Goal: Task Accomplishment & Management: Complete application form

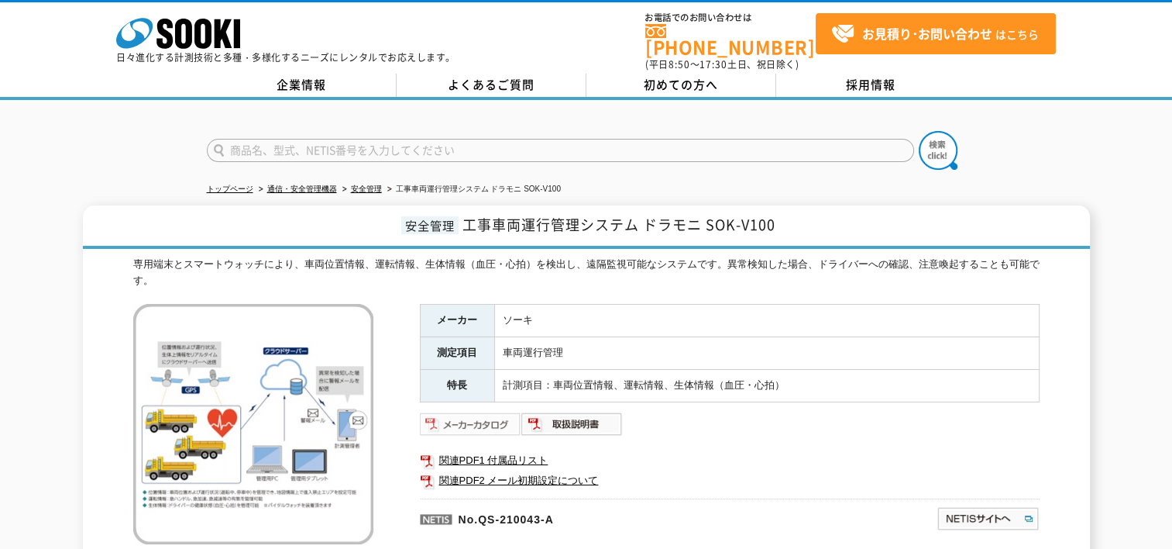
click at [459, 421] on img at bounding box center [471, 423] width 102 height 25
click at [577, 411] on img at bounding box center [573, 423] width 102 height 25
click at [479, 451] on link "関連PDF1 付属品リスト" at bounding box center [730, 460] width 620 height 20
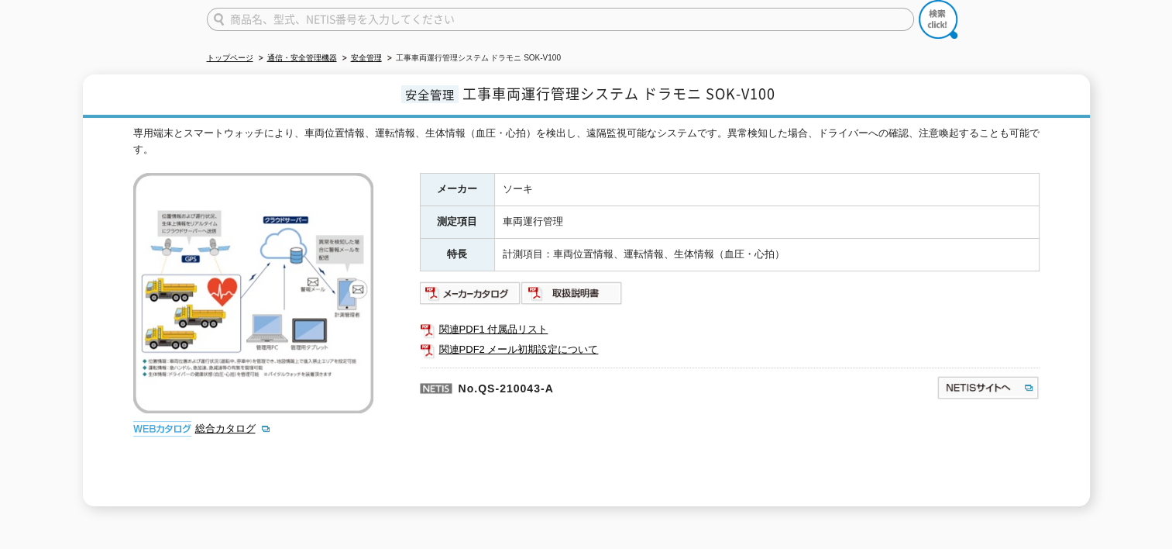
scroll to position [129, 0]
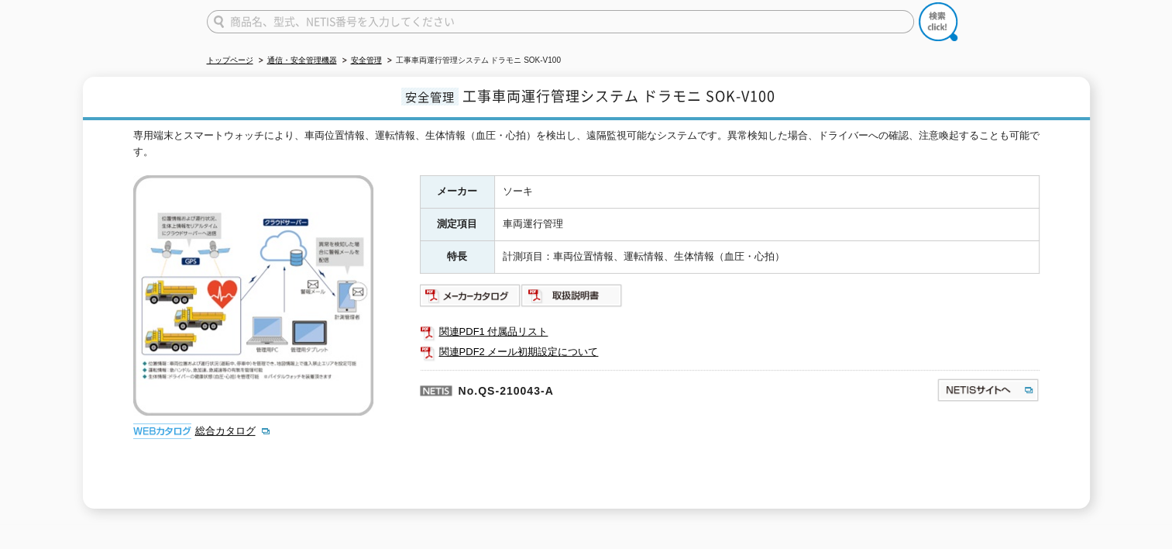
drag, startPoint x: 565, startPoint y: 246, endPoint x: 279, endPoint y: 326, distance: 297.1
click at [279, 326] on img at bounding box center [253, 295] width 240 height 240
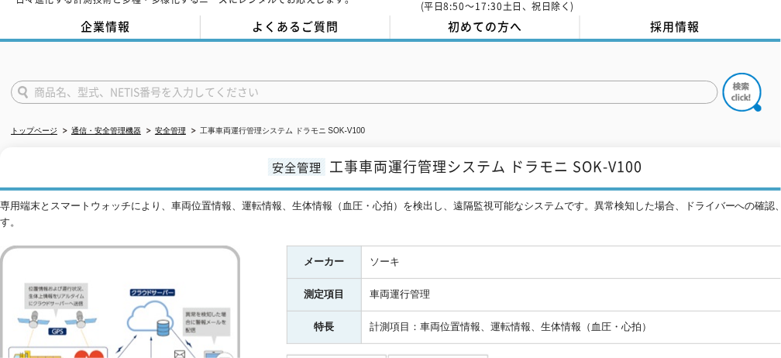
scroll to position [0, 0]
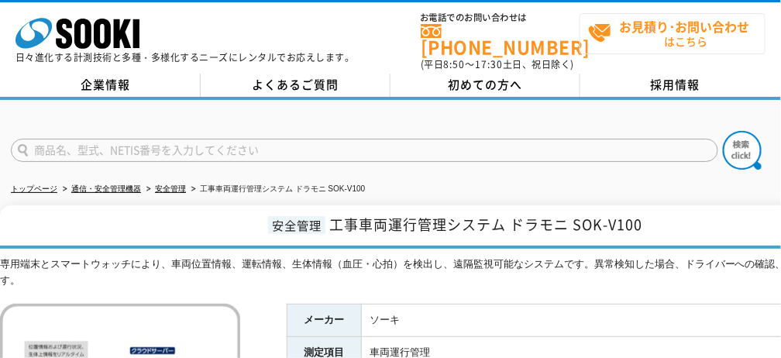
click at [652, 25] on strong "お見積り･お問い合わせ" at bounding box center [685, 26] width 130 height 19
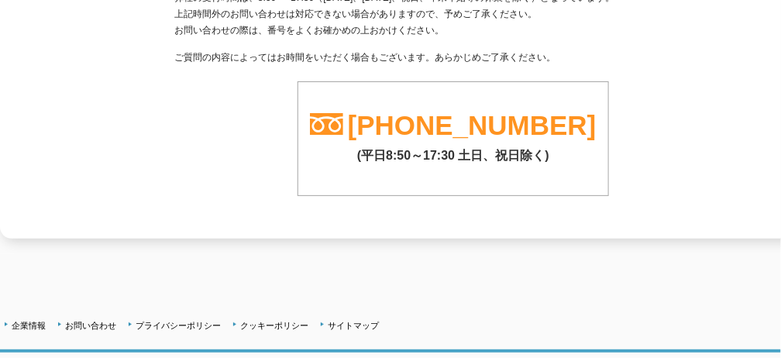
scroll to position [501, 0]
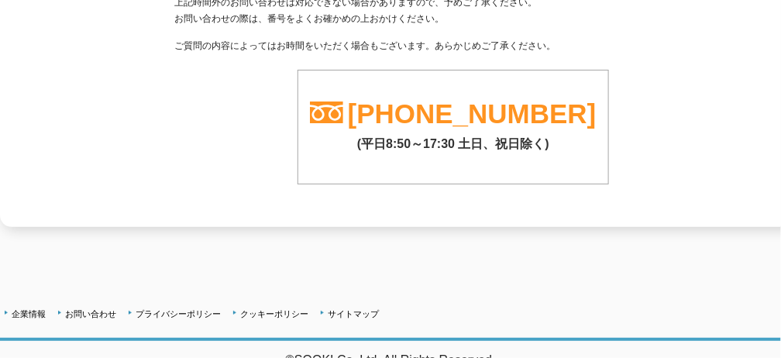
drag, startPoint x: 388, startPoint y: 178, endPoint x: 356, endPoint y: 201, distance: 38.9
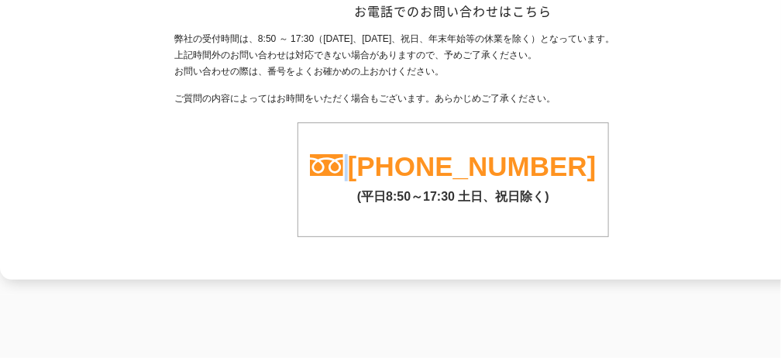
click at [220, 151] on div "弊社の受付時間は、8:50 ～ 17:30（土曜日、日曜日、祝日、年末年始等の休業を除く）となっています。 上記時間外のお問い合わせは対応できない場合がありま…" at bounding box center [453, 134] width 558 height 206
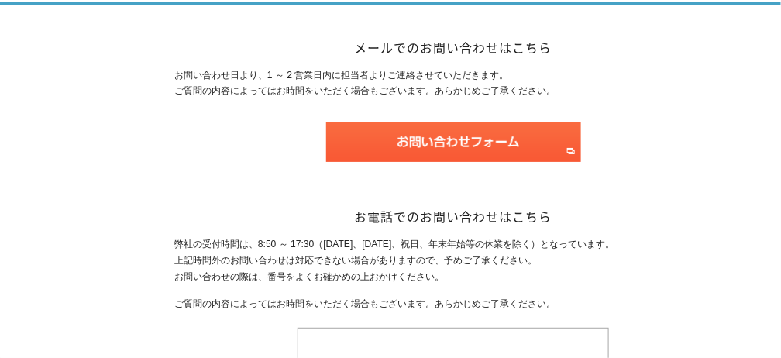
scroll to position [174, 0]
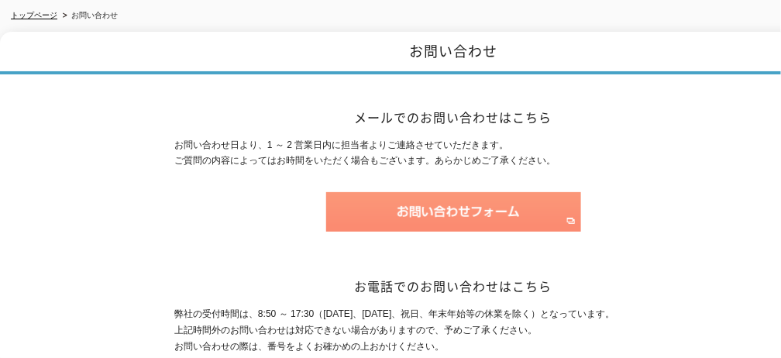
click at [398, 200] on img at bounding box center [453, 212] width 255 height 40
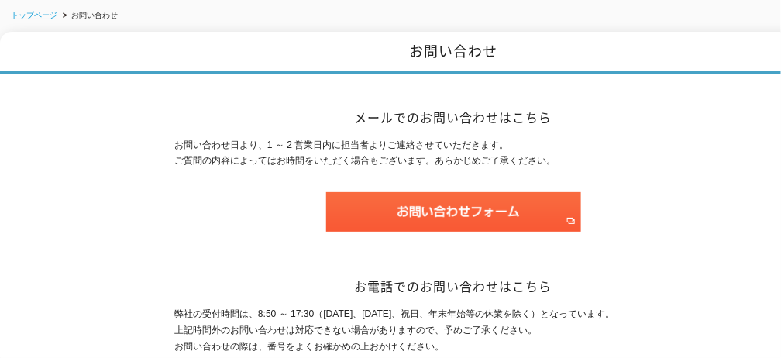
click at [31, 11] on link "トップページ" at bounding box center [34, 15] width 46 height 9
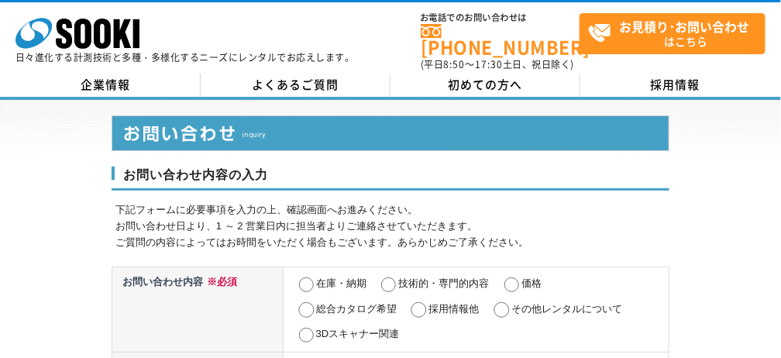
click at [505, 288] on td "在庫・納期 技術的・専門的内容 価格 総合カタログ希望 採用情報他 その他レンタルについて 3Dスキャナー関連" at bounding box center [476, 309] width 386 height 85
click at [516, 277] on input "価格" at bounding box center [511, 284] width 19 height 15
radio input "true"
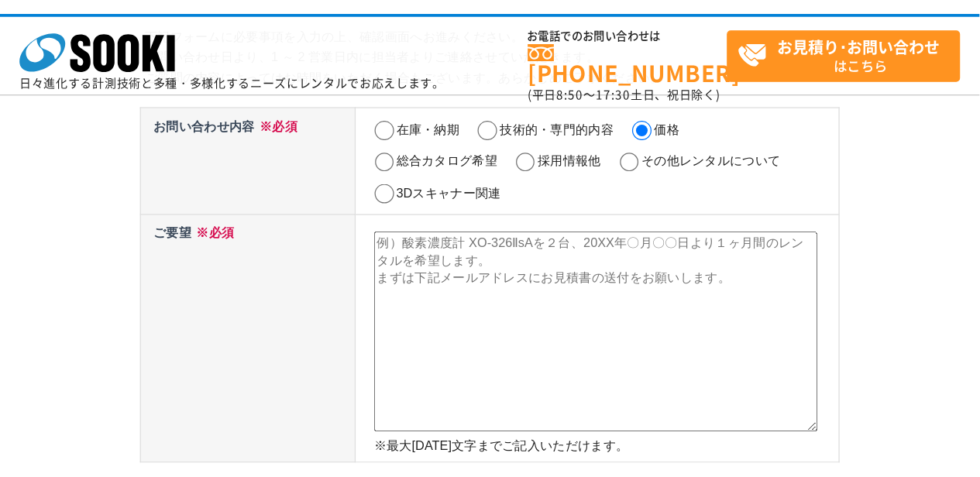
scroll to position [121, 0]
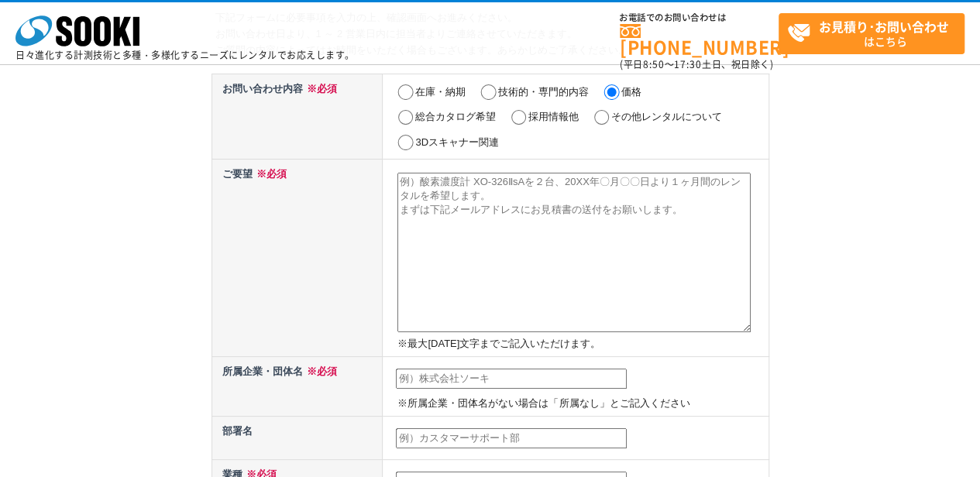
click at [445, 294] on textarea at bounding box center [574, 253] width 353 height 160
click at [519, 312] on textarea at bounding box center [574, 253] width 353 height 160
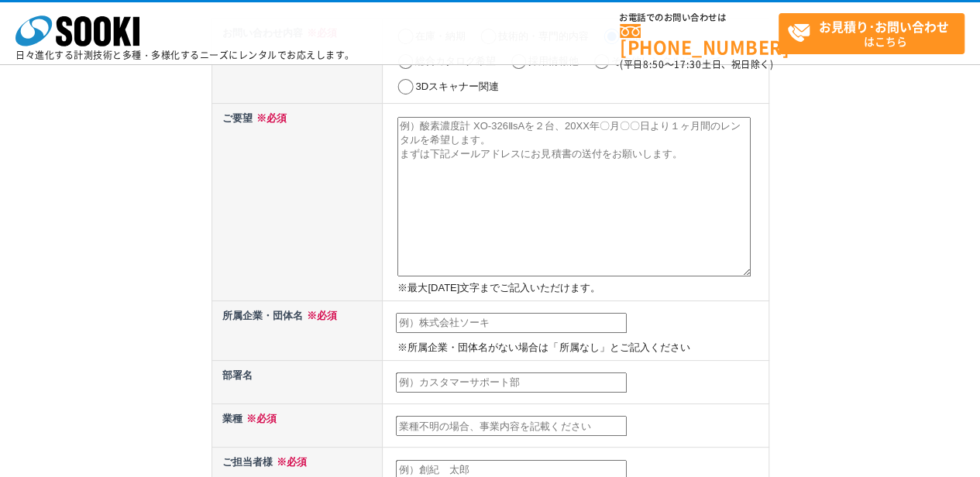
scroll to position [172, 0]
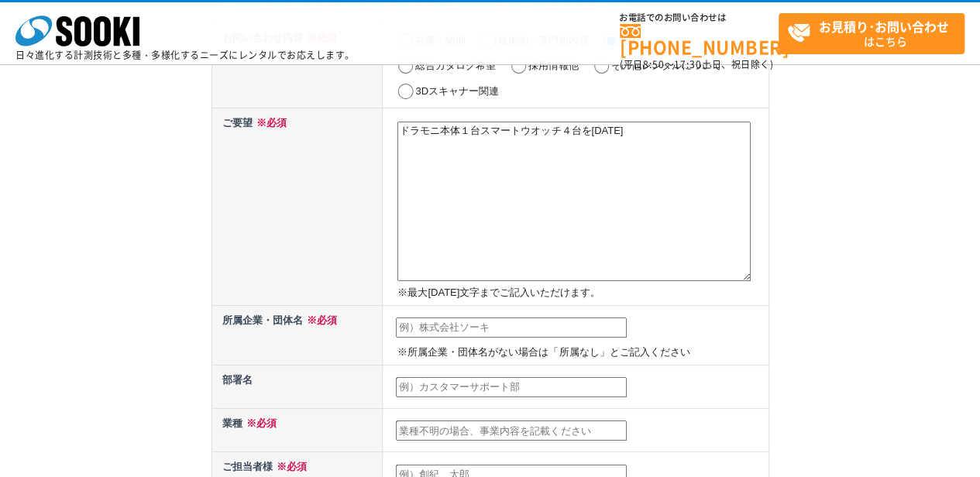
click at [616, 129] on textarea "ドラモニ本体１台スマートウオッチ４台を2027年" at bounding box center [574, 202] width 353 height 160
click at [635, 127] on textarea "ドラモニ本体１台スマートウオッチ４台を2026年" at bounding box center [574, 202] width 353 height 160
click at [580, 224] on textarea "ドラモニ本体１台スマートウオッチ４台を2026年内" at bounding box center [574, 202] width 353 height 160
click at [645, 122] on textarea "ドラモニ本体１台スマートウオッチ４台を2026年内" at bounding box center [574, 202] width 353 height 160
click at [587, 213] on textarea "ドラモニ本体１台スマートウオッチ４台を2026年内に１か月レンタルを行いたい。" at bounding box center [574, 202] width 353 height 160
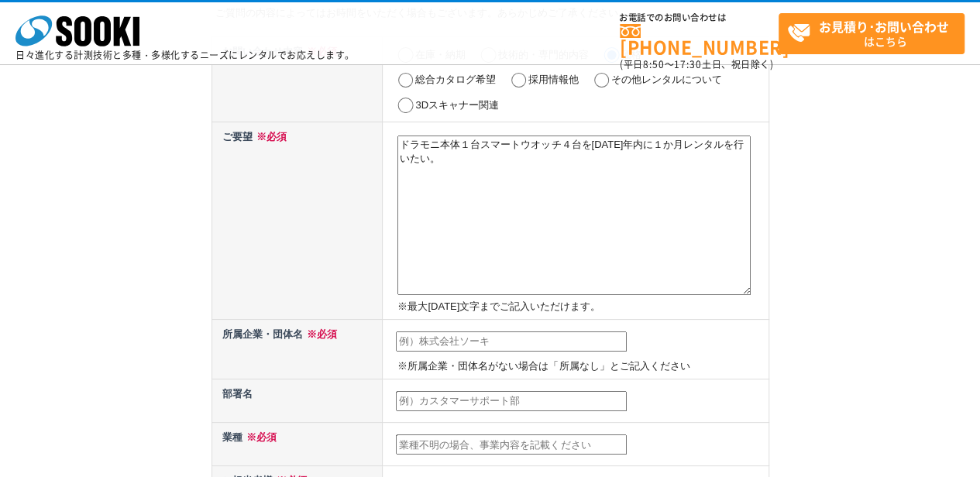
scroll to position [138, 0]
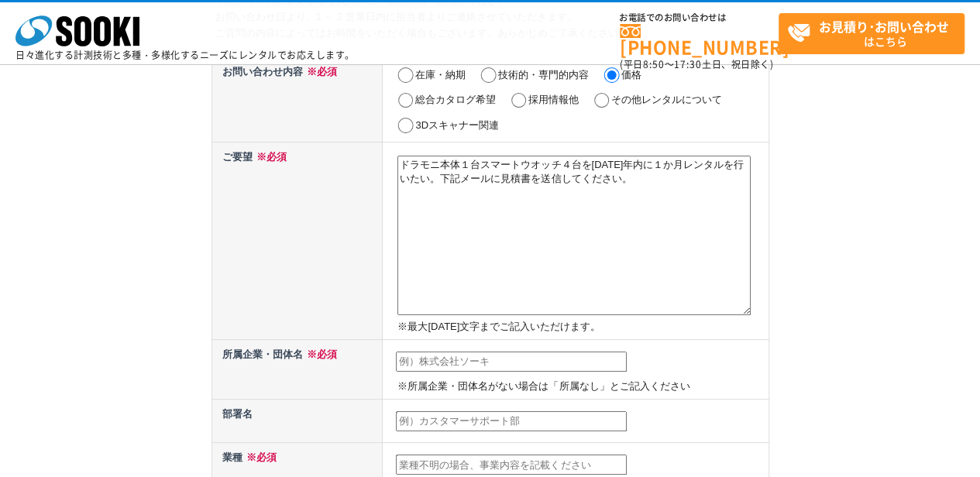
click at [531, 265] on textarea "ドラモニ本体１台スマートウオッチ４台を2026年内に１か月レンタルを行いたい。下記メールに見積書を送信してください。" at bounding box center [574, 236] width 353 height 160
click at [491, 273] on textarea "ドラモニ本体１台スマートウオッチ４台を2026年内に１か月レンタルを行いたい。下記メールに見積書を送信してください。" at bounding box center [574, 236] width 353 height 160
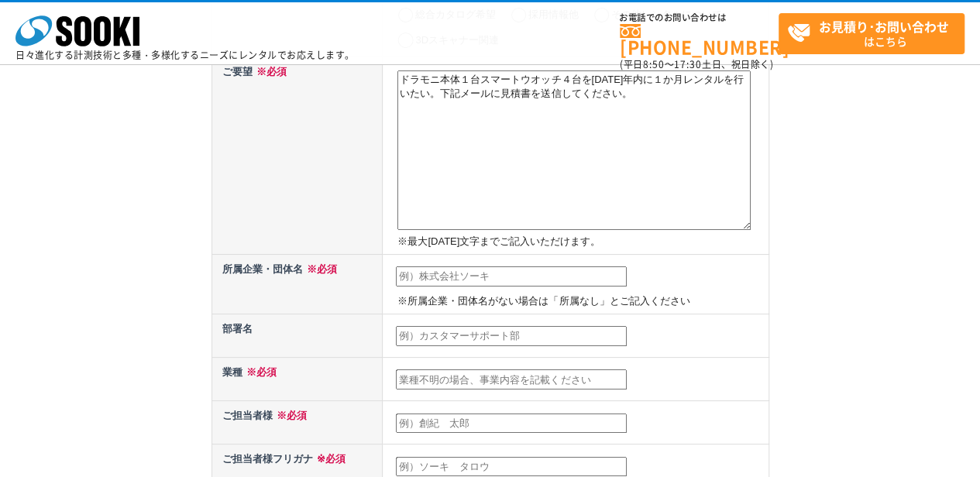
scroll to position [224, 0]
type textarea "ドラモニ本体１台スマートウオッチ４台を2026年内に１か月レンタルを行いたい。下記メールに見積書を送信してください。"
drag, startPoint x: 483, startPoint y: 277, endPoint x: 473, endPoint y: 280, distance: 10.3
click at [473, 280] on input "text" at bounding box center [511, 276] width 231 height 20
type input "三井住友建設鉄構エンジニアリング"
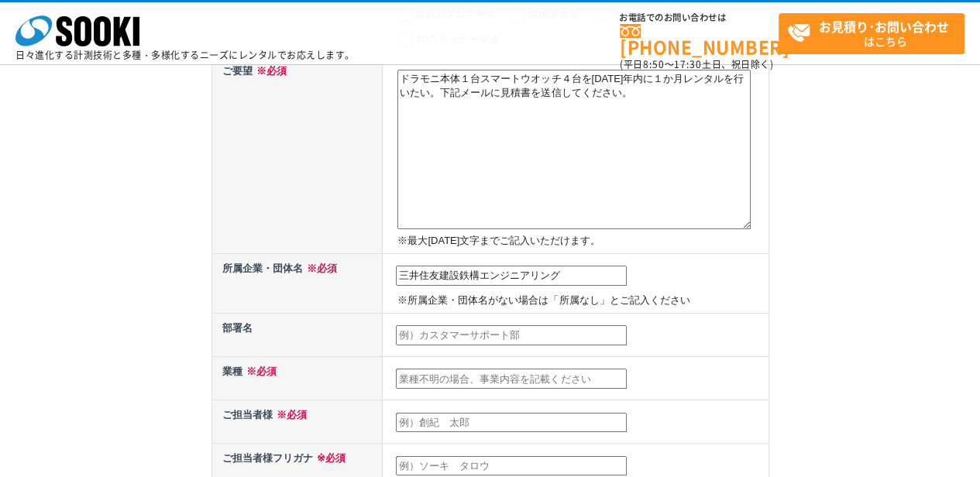
type input "久米　優"
type input "masaru-kume@smcse.co.jp"
click at [437, 336] on input "text" at bounding box center [511, 335] width 231 height 20
type input "西部工事部"
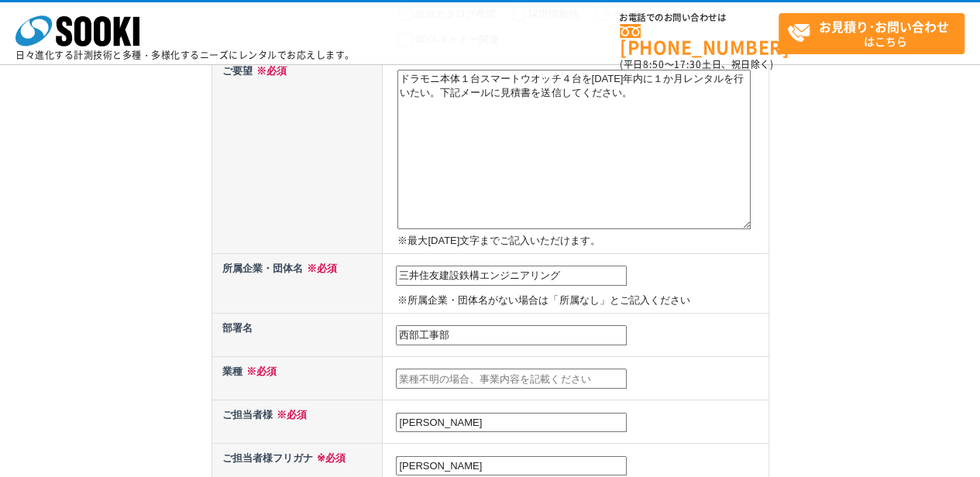
click at [456, 357] on input "text" at bounding box center [511, 379] width 231 height 20
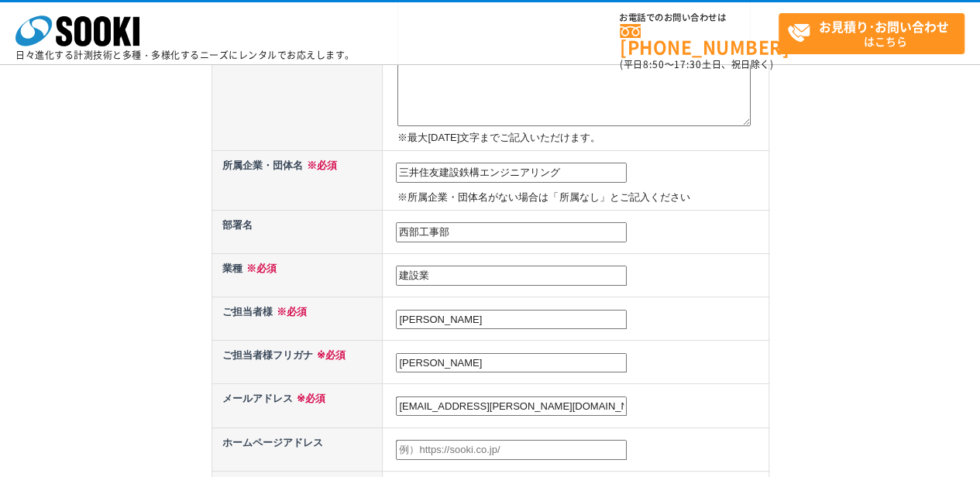
scroll to position [327, 0]
type input "建設業"
click at [454, 357] on input "久米　優" at bounding box center [511, 363] width 231 height 20
type input "久"
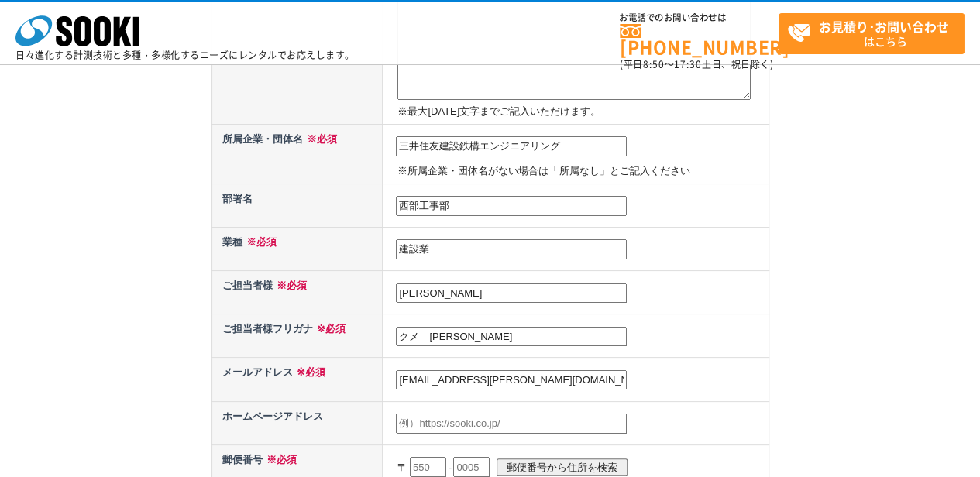
scroll to position [379, 0]
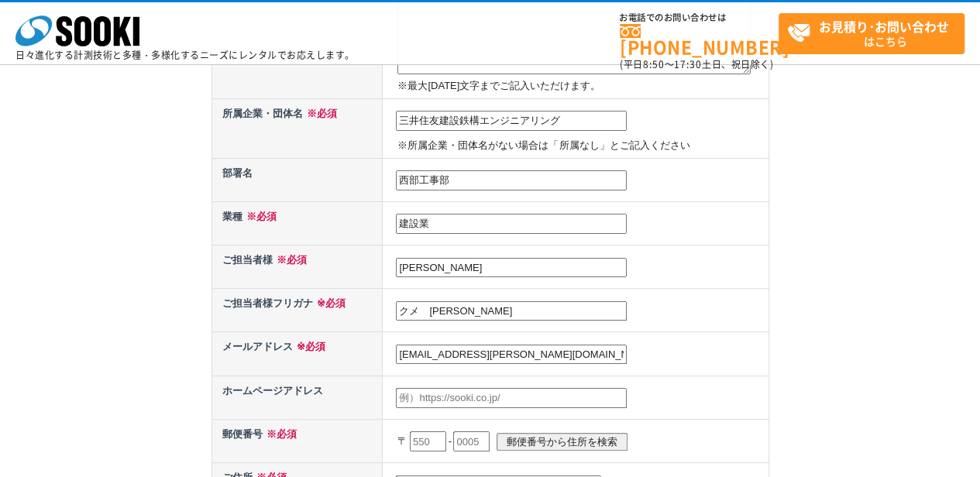
type input "クメ　マサル"
click at [542, 357] on input "text" at bounding box center [511, 398] width 231 height 20
paste input "https://smcse.co.jp/"
type input "https://smcse.co.jp/"
click at [422, 357] on input "text" at bounding box center [428, 442] width 36 height 20
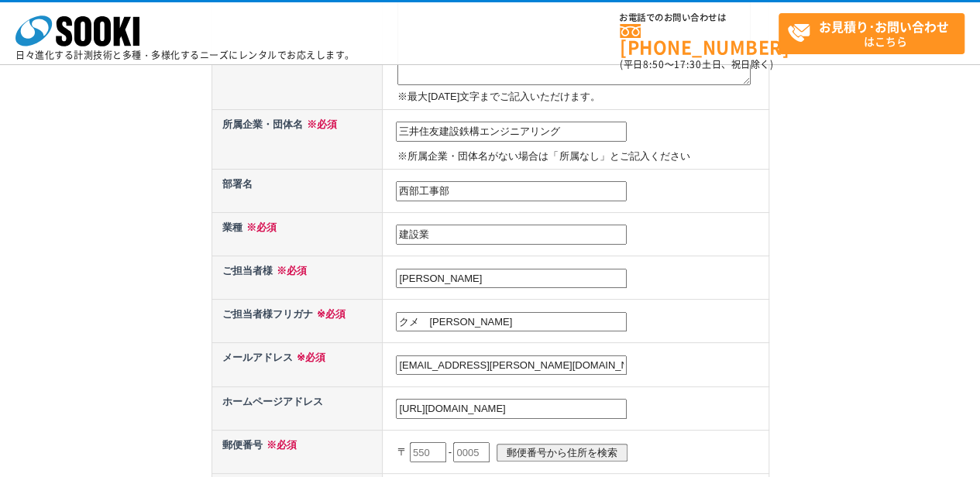
scroll to position [398, 0]
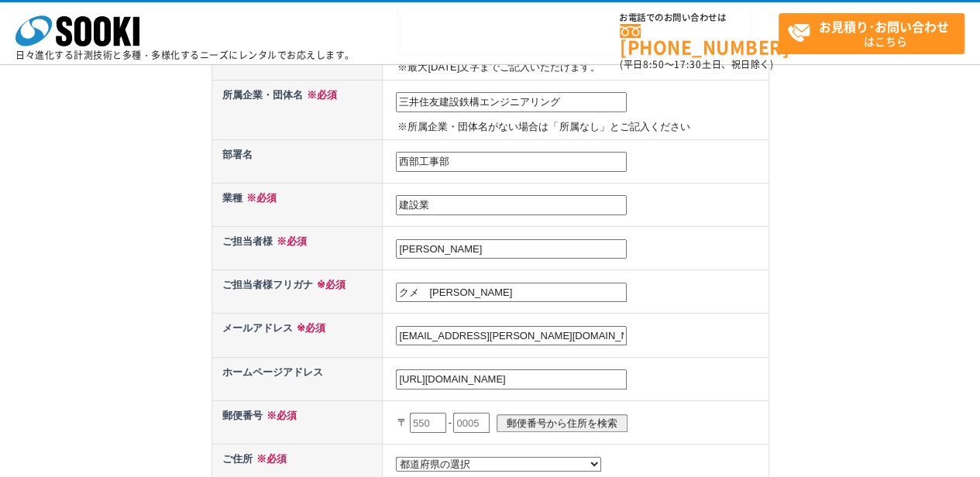
click at [421, 357] on input "text" at bounding box center [428, 423] width 36 height 20
click at [417, 357] on input "text" at bounding box center [428, 423] width 36 height 20
type input "8"
type input "550"
click at [490, 357] on input "text" at bounding box center [471, 423] width 36 height 20
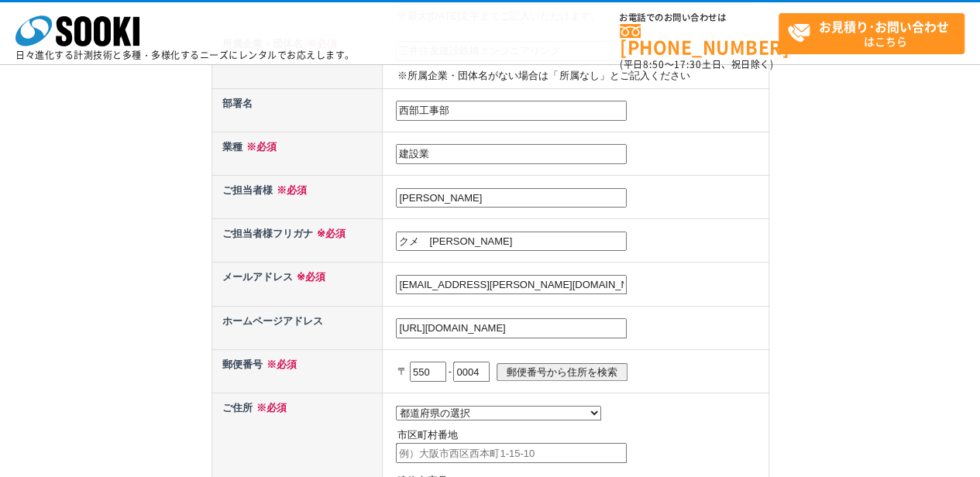
scroll to position [449, 0]
type input "0004"
click at [473, 357] on select "都道府県の選択 北海道 青森県 岩手県 宮城県 秋田県 山形県 福島県 茨城県 栃木県 群馬県 埼玉県 千葉県 東京都 神奈川県 新潟県 富山県 石川県 福井…" at bounding box center [498, 412] width 205 height 15
click at [569, 357] on p "〒 550 - 0004 郵便番号から住所を検索" at bounding box center [581, 371] width 367 height 34
click at [562, 357] on input "郵便番号から住所を検索" at bounding box center [562, 372] width 131 height 18
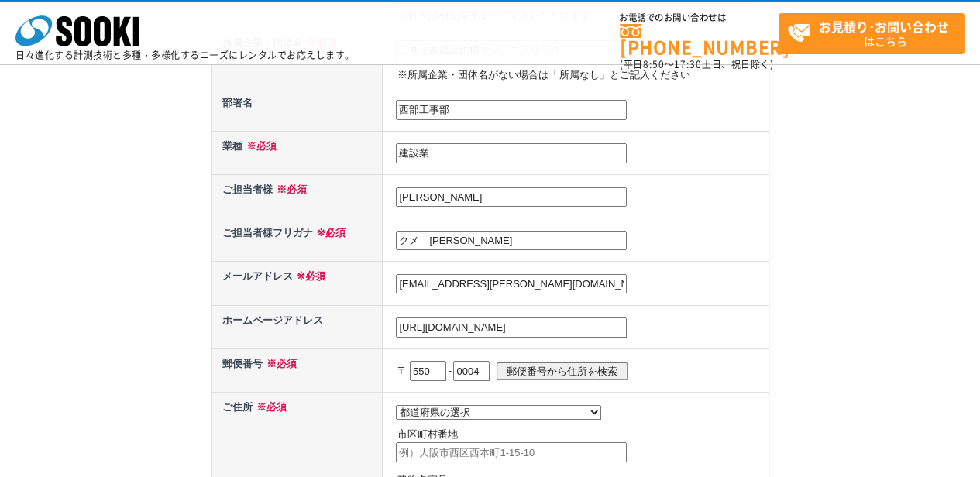
select select "27"
type input "大阪市西区靱本町"
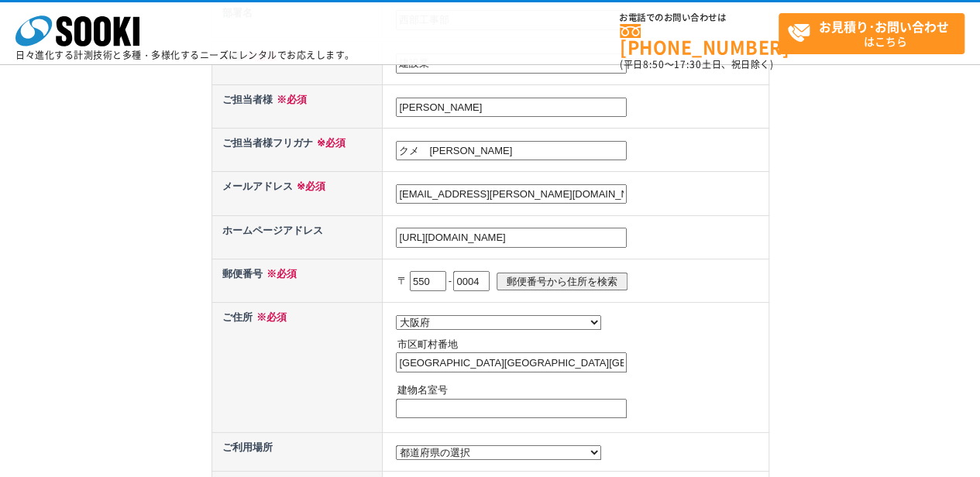
scroll to position [553, 0]
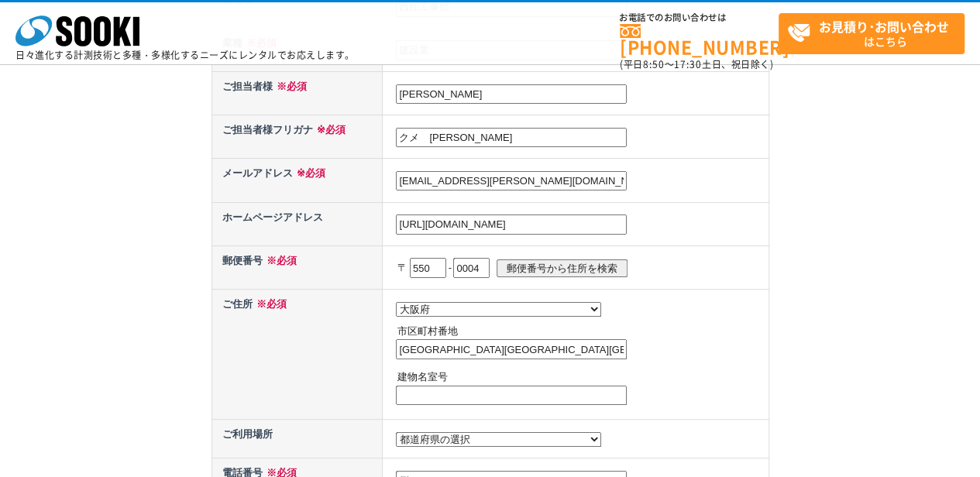
click at [502, 341] on input "大阪市西区靱本町" at bounding box center [511, 349] width 231 height 20
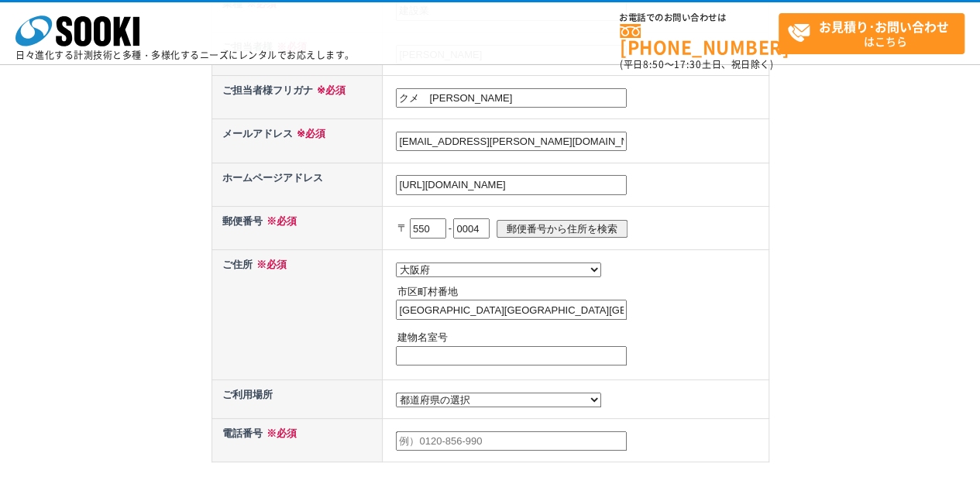
scroll to position [639, 0]
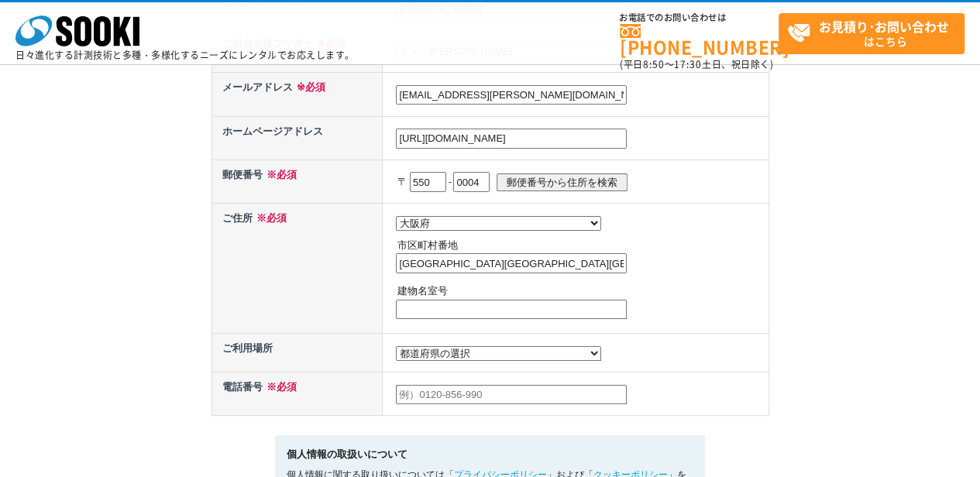
click at [476, 356] on select "都道府県の選択 利用場所未定 北海道 青森県 岩手県 宮城県 秋田県 山形県 福島県 茨城県 栃木県 群馬県 埼玉県 千葉県 東京都 神奈川県 新潟県 富山県…" at bounding box center [498, 353] width 205 height 15
select select "34"
click at [396, 346] on select "都道府県の選択 利用場所未定 北海道 青森県 岩手県 宮城県 秋田県 山形県 福島県 茨城県 栃木県 群馬県 埼玉県 千葉県 東京都 神奈川県 新潟県 富山県…" at bounding box center [498, 353] width 205 height 15
click at [505, 260] on input "大阪市西区靱本町" at bounding box center [511, 263] width 231 height 20
type input "大阪市西区靱本町1-5-15"
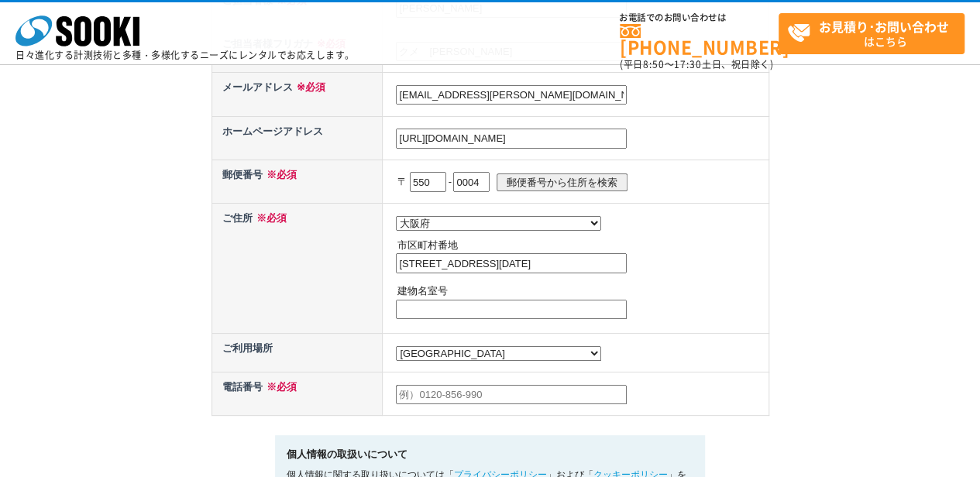
click at [468, 310] on input "text" at bounding box center [511, 310] width 231 height 20
type input "台"
type input "だ"
type input "第二富士ビル１０F"
drag, startPoint x: 529, startPoint y: 352, endPoint x: 522, endPoint y: 353, distance: 7.8
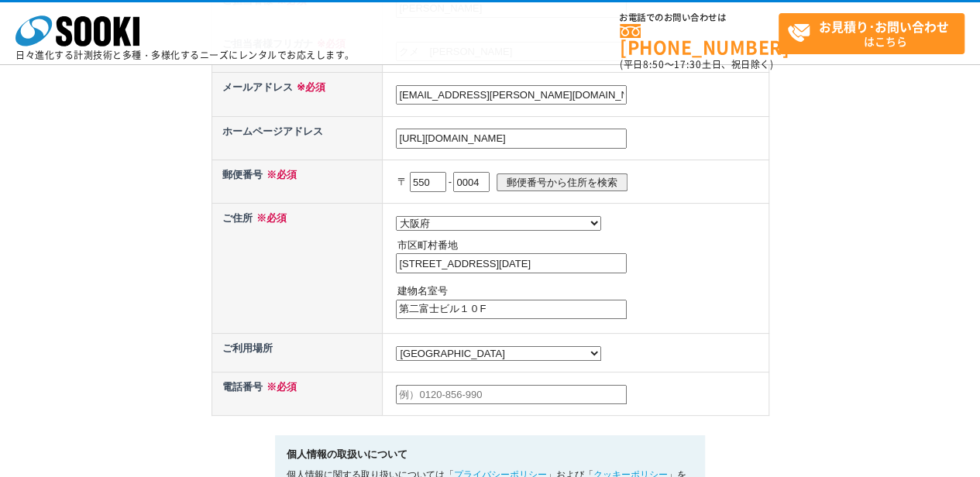
click at [523, 333] on td "都道府県の選択 利用場所未定 北海道 青森県 岩手県 宮城県 秋田県 山形県 福島県 茨城県 栃木県 群馬県 埼玉県 千葉県 東京都 神奈川県 新潟県 富山県…" at bounding box center [576, 268] width 386 height 130
drag, startPoint x: 467, startPoint y: 415, endPoint x: 467, endPoint y: 429, distance: 14.0
click at [467, 357] on form "お問い合わせ内容 ※必須 在庫・納期 技術的・専門的内容 価格 総合カタログ希望 採用情報他 その他レンタルについて 3Dスキャナー関連 ご要望 ※必須 ドラ…" at bounding box center [491, 70] width 558 height 1029
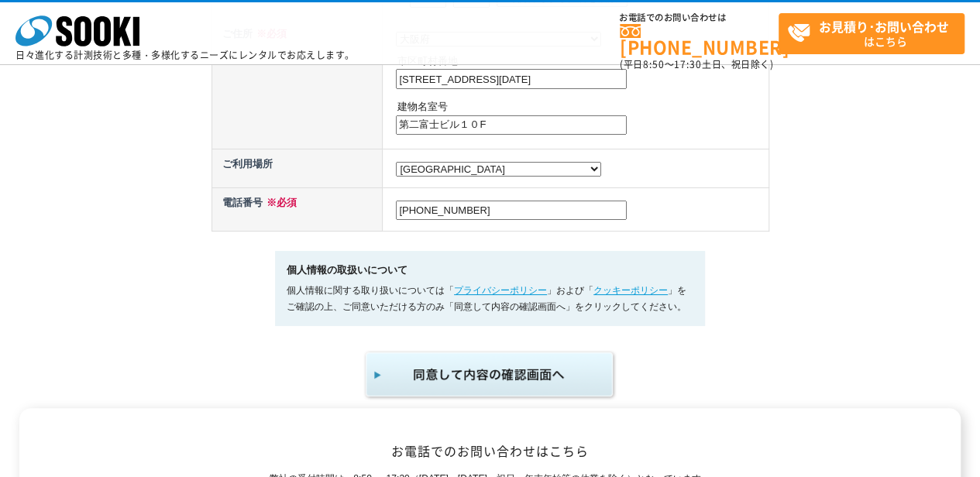
scroll to position [863, 0]
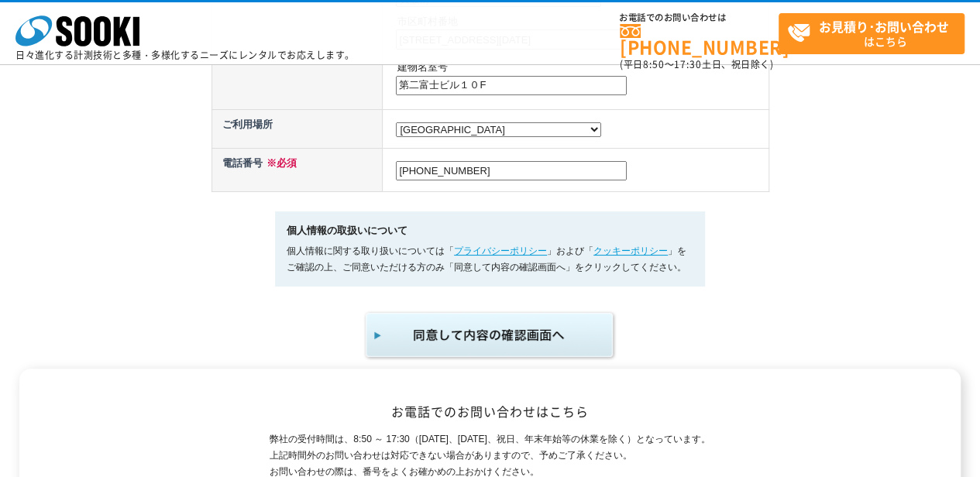
type input "06-6446-3101"
click at [422, 345] on img "submit" at bounding box center [490, 335] width 254 height 51
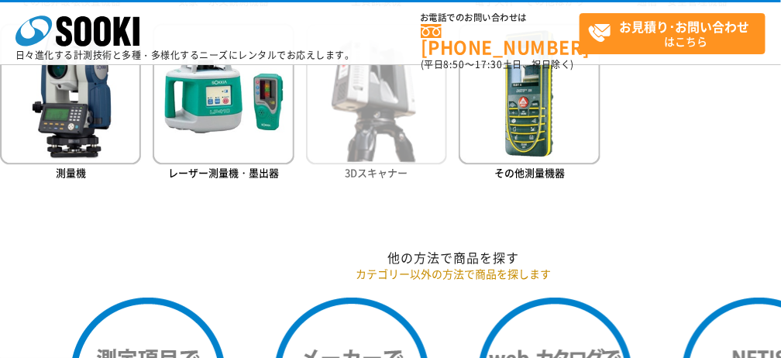
scroll to position [1067, 0]
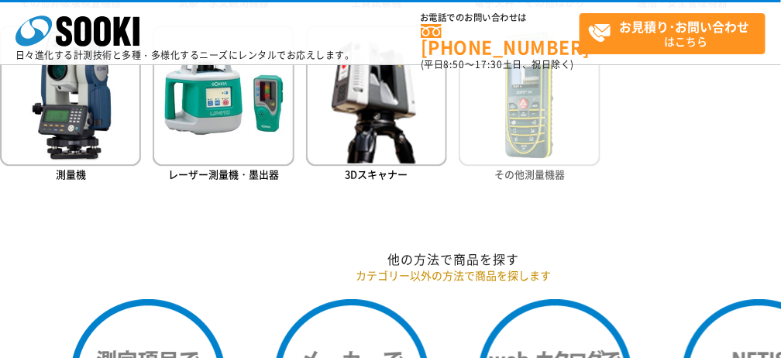
click at [518, 143] on img at bounding box center [529, 95] width 141 height 141
click at [525, 113] on img at bounding box center [529, 95] width 141 height 141
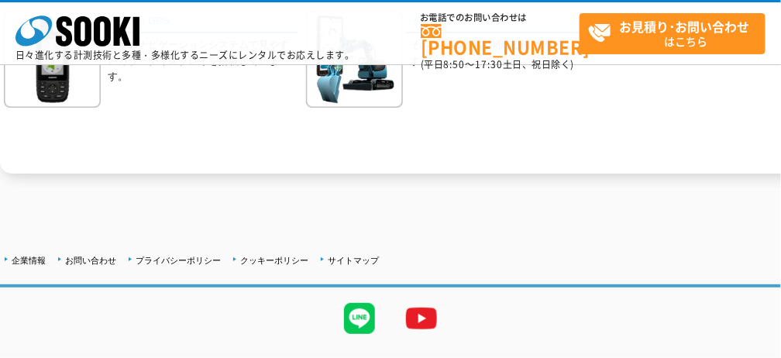
scroll to position [585, 0]
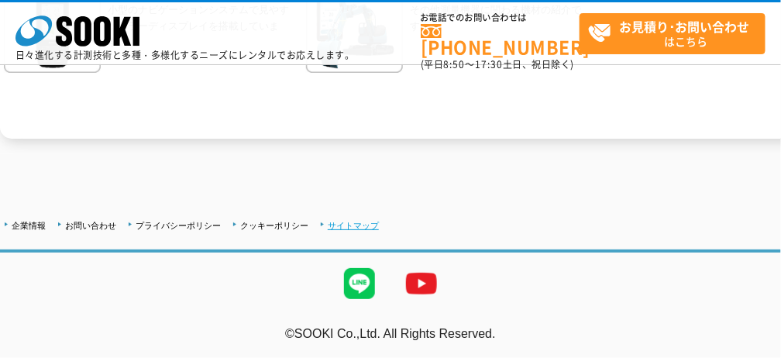
click at [336, 221] on link "サイトマップ" at bounding box center [353, 225] width 51 height 9
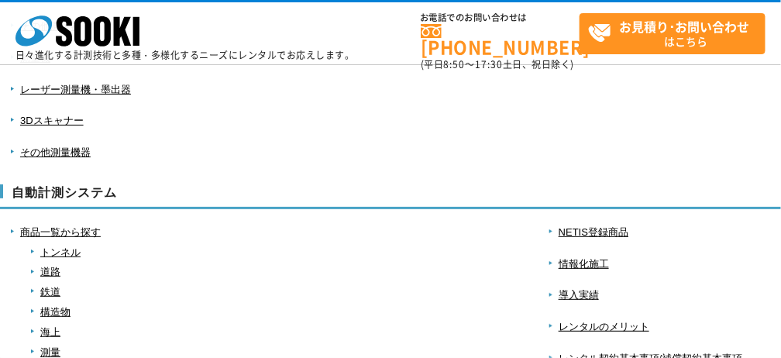
scroll to position [620, 0]
click at [597, 240] on ul "NETIS登録商品 情報化施工 導入実績 レンタルのメリット レンタル契約基本事項/補償契約基本事項 はじめてご利用の方へ" at bounding box center [723, 312] width 368 height 174
click at [587, 232] on link "NETIS登録商品" at bounding box center [594, 232] width 70 height 12
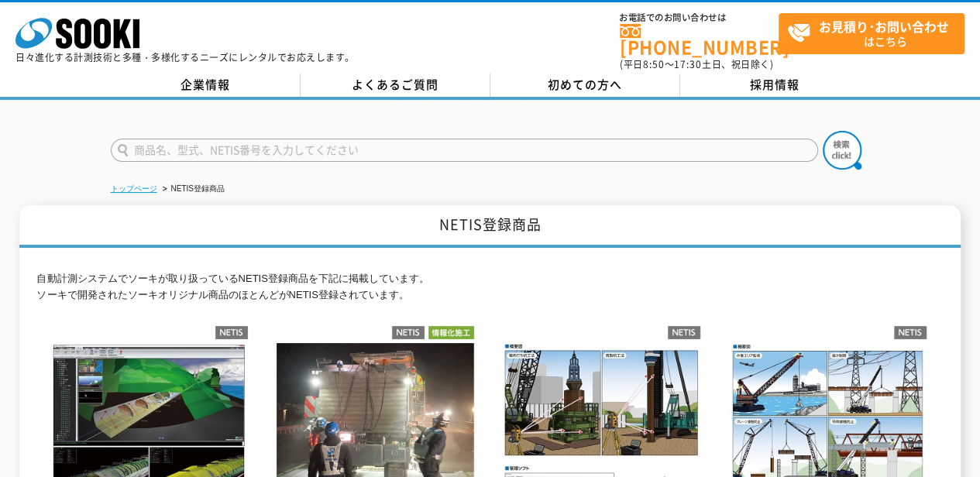
click at [126, 184] on link "トップページ" at bounding box center [134, 188] width 46 height 9
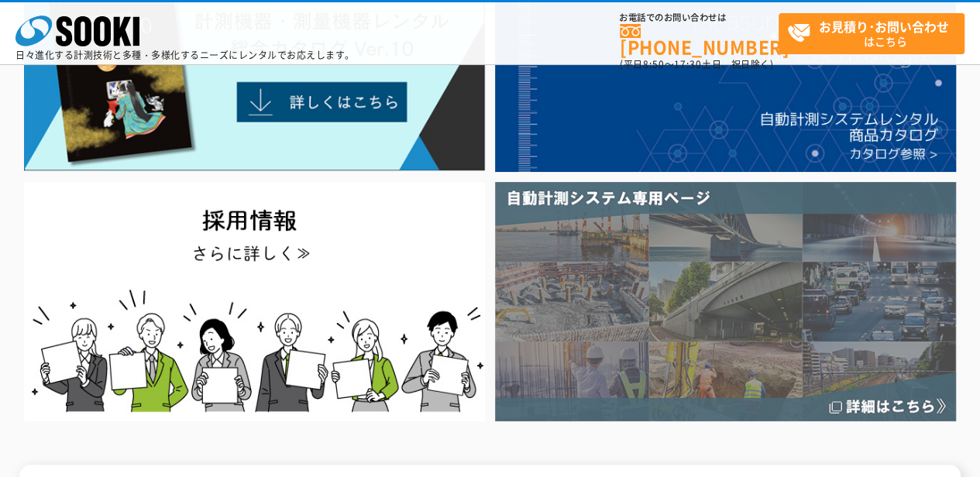
scroll to position [189, 0]
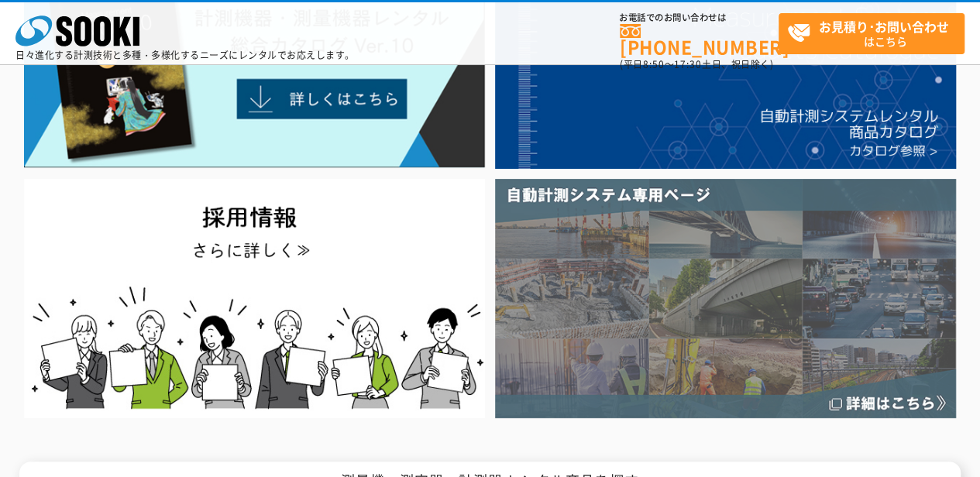
click at [734, 307] on img at bounding box center [725, 298] width 461 height 239
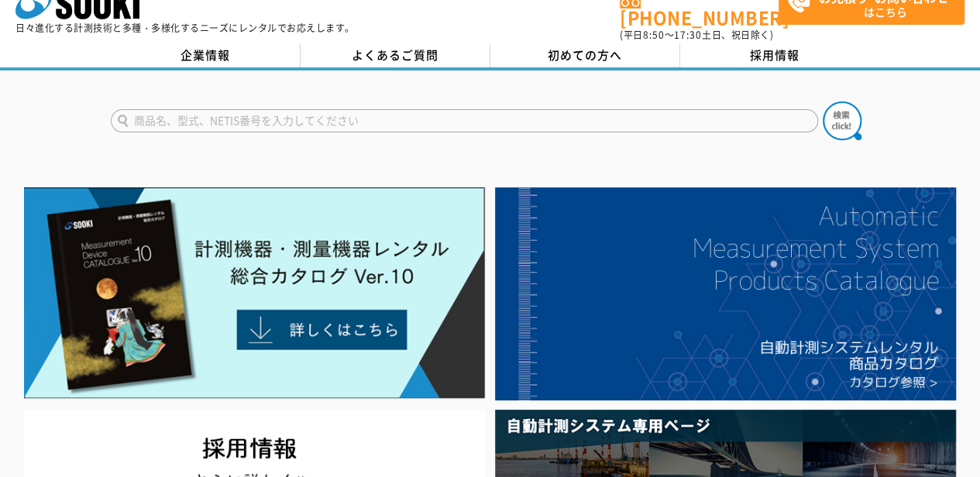
scroll to position [0, 0]
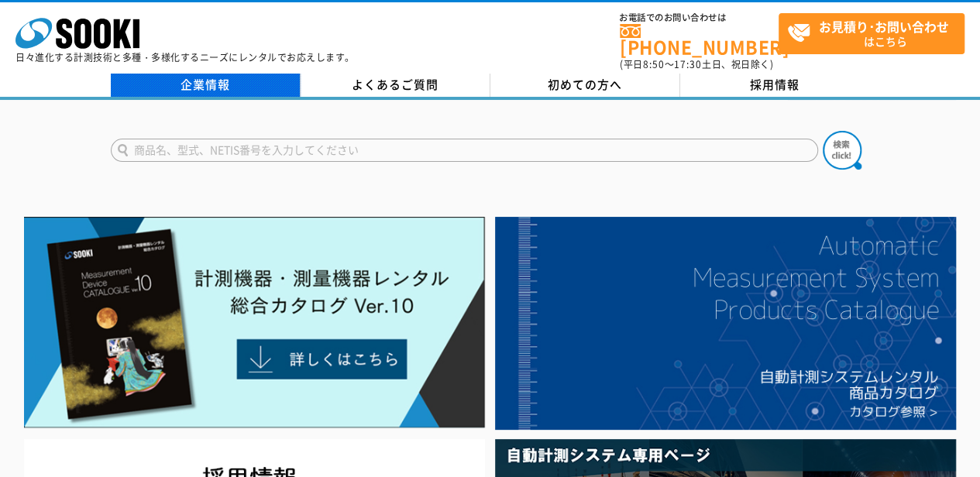
click at [222, 74] on link "企業情報" at bounding box center [206, 85] width 190 height 23
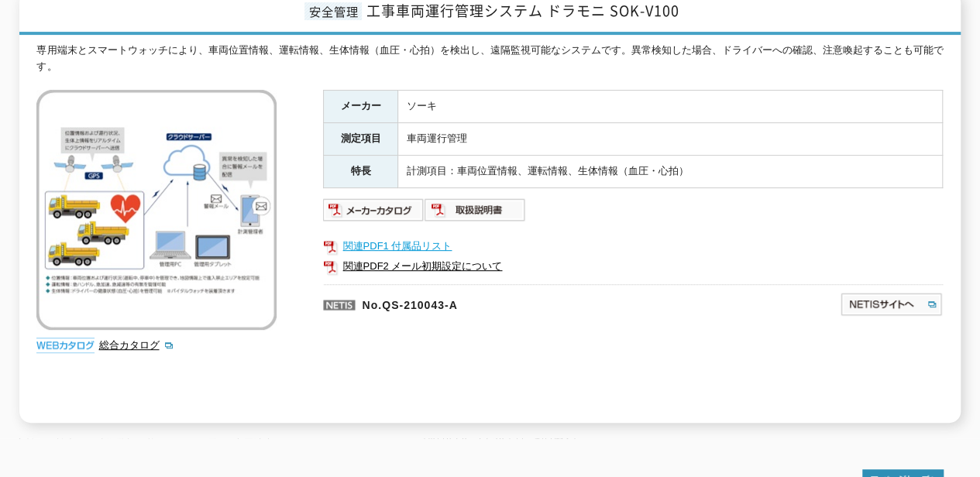
scroll to position [241, 0]
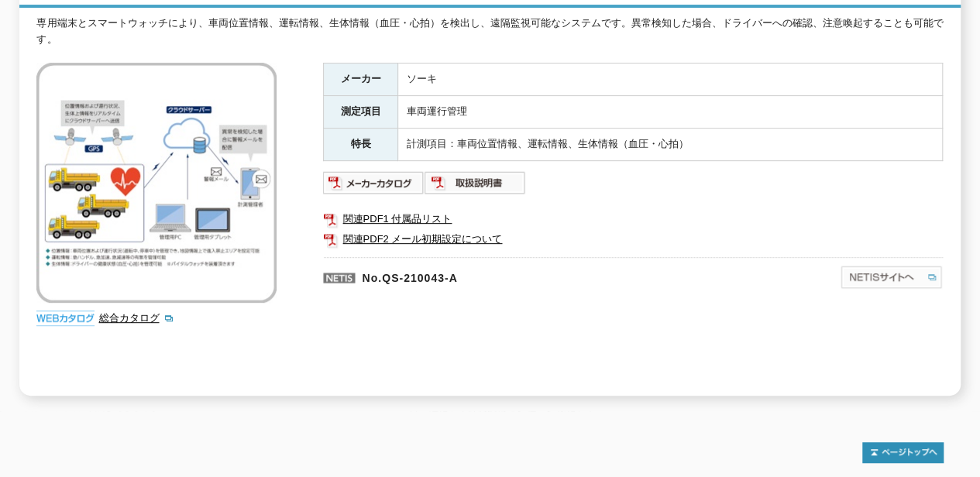
click at [884, 265] on img at bounding box center [891, 277] width 103 height 25
drag, startPoint x: 381, startPoint y: 263, endPoint x: 480, endPoint y: 262, distance: 98.4
click at [480, 262] on p "No.QS-210043-A" at bounding box center [506, 275] width 367 height 37
drag, startPoint x: 480, startPoint y: 262, endPoint x: 409, endPoint y: 269, distance: 70.9
drag, startPoint x: 409, startPoint y: 269, endPoint x: 135, endPoint y: 306, distance: 276.8
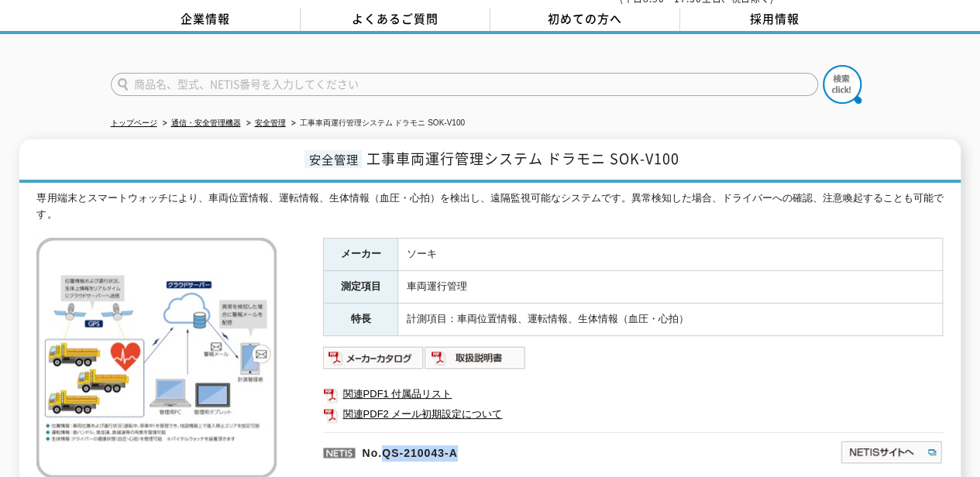
scroll to position [0, 0]
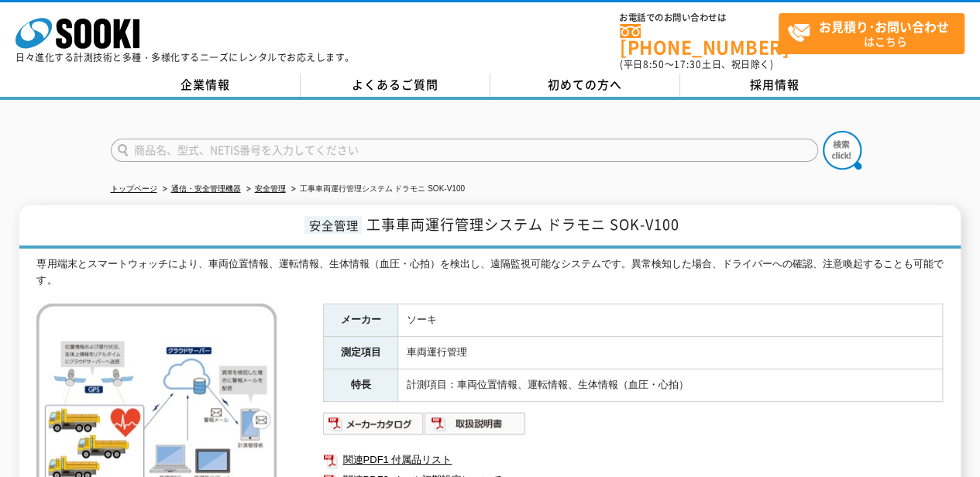
click at [195, 139] on input "text" at bounding box center [465, 150] width 708 height 23
paste input "QS-210043-A"
type input "QS-210043-A"
click at [830, 138] on img at bounding box center [842, 150] width 39 height 39
drag, startPoint x: 229, startPoint y: 143, endPoint x: 110, endPoint y: 130, distance: 119.2
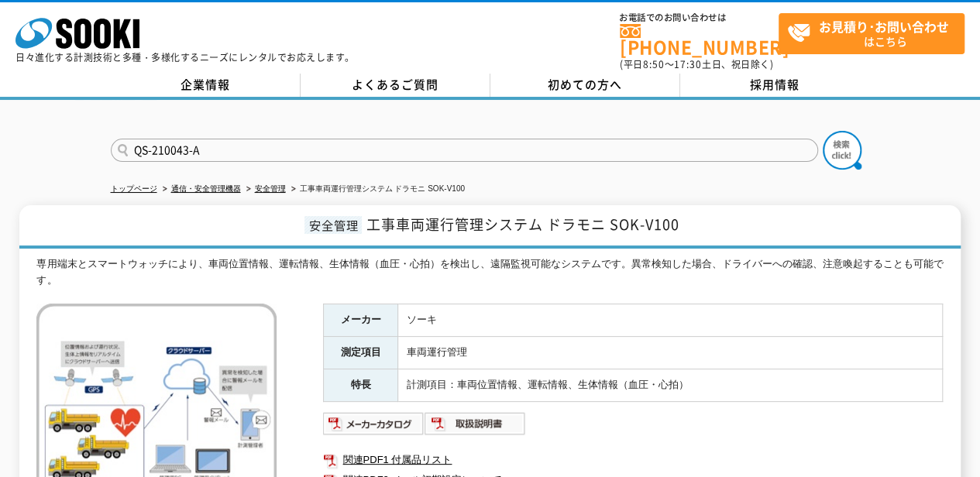
click at [111, 131] on form "QS-210043-A" at bounding box center [490, 152] width 759 height 43
type input "商品名、型式、NETIS番号を入力してください"
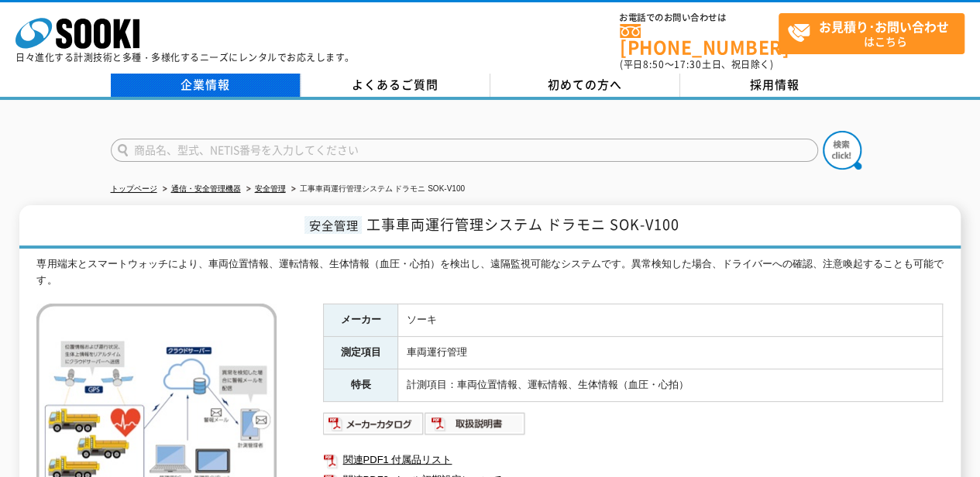
type input "商品名、型式、NETIS番号を入力してください"
click at [140, 139] on input "text" at bounding box center [465, 150] width 708 height 23
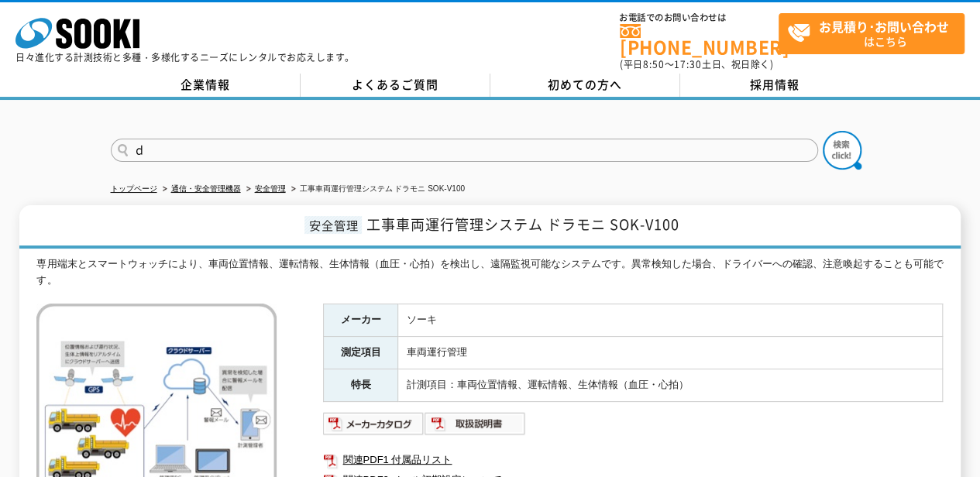
type input "ど"
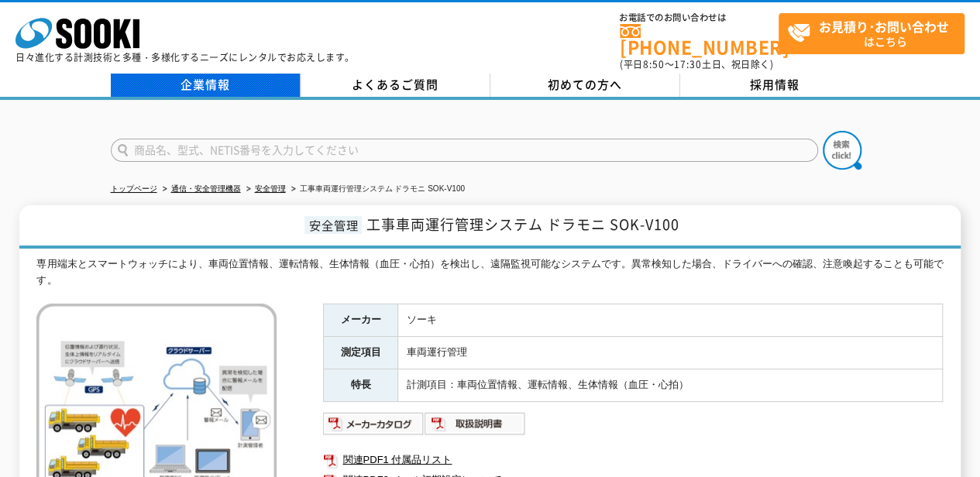
type input "商品名、型式、NETIS番号を入力してください"
click at [205, 80] on link "企業情報" at bounding box center [206, 85] width 190 height 23
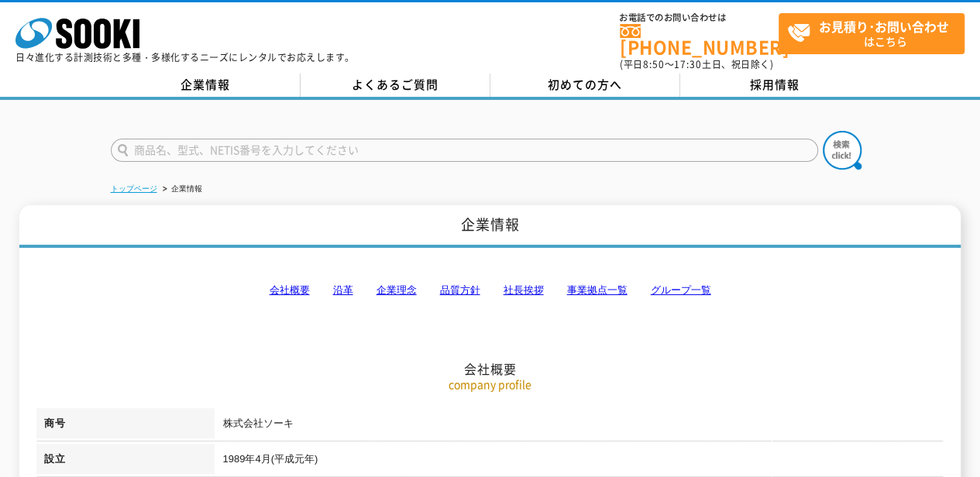
click at [124, 184] on link "トップページ" at bounding box center [134, 188] width 46 height 9
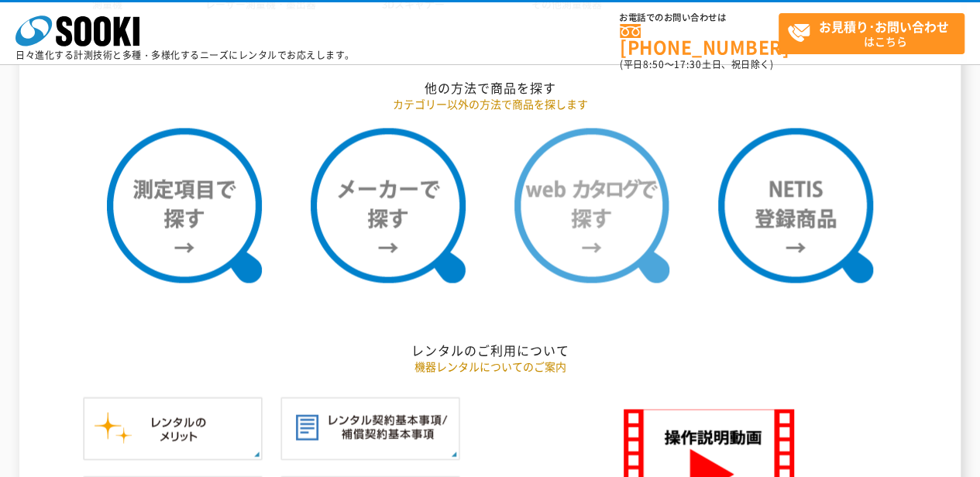
scroll to position [1274, 0]
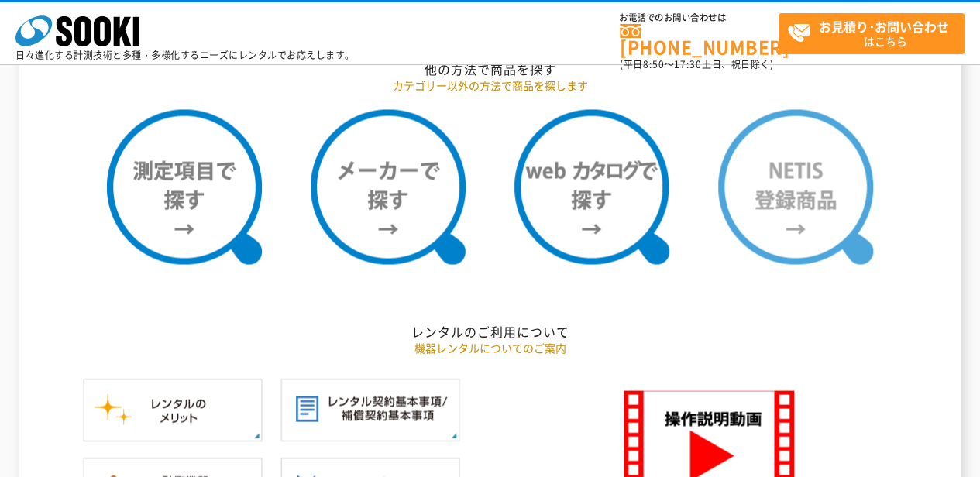
click at [807, 222] on img at bounding box center [795, 186] width 155 height 155
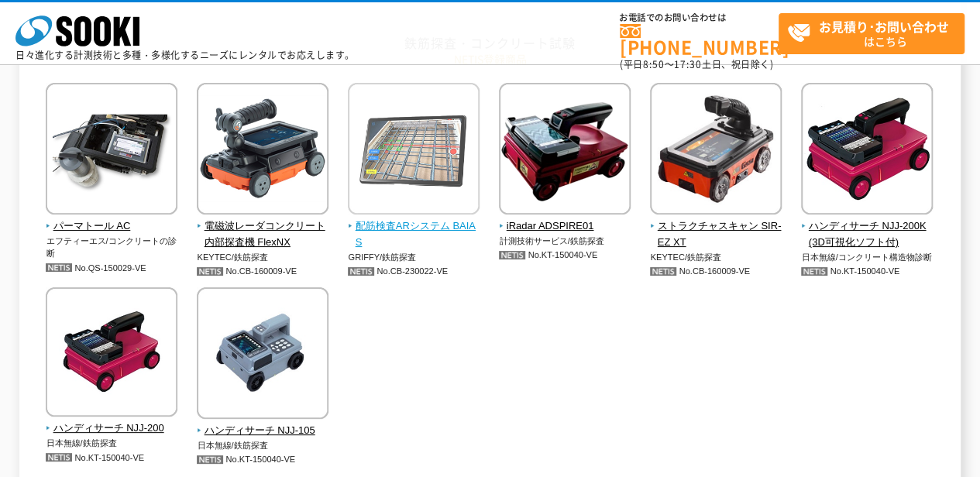
scroll to position [758, 0]
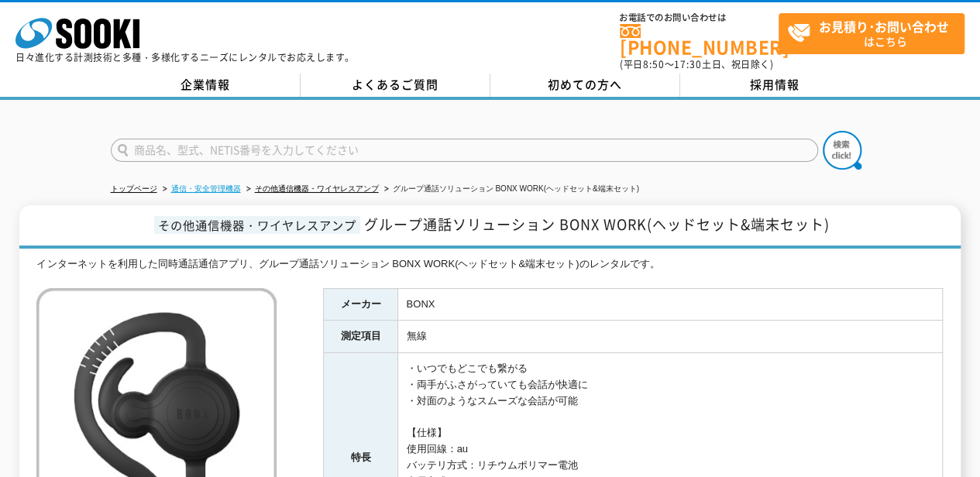
click at [190, 184] on link "通信・安全管理機器" at bounding box center [206, 188] width 70 height 9
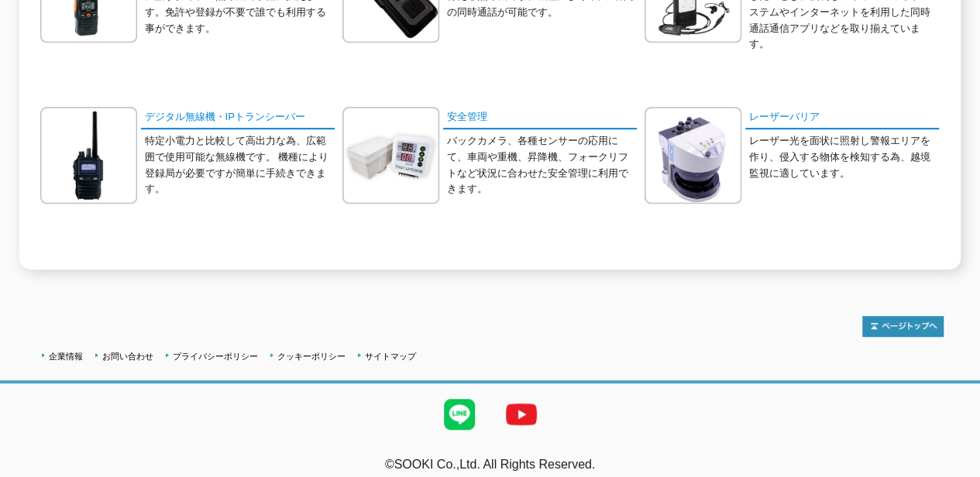
scroll to position [387, 0]
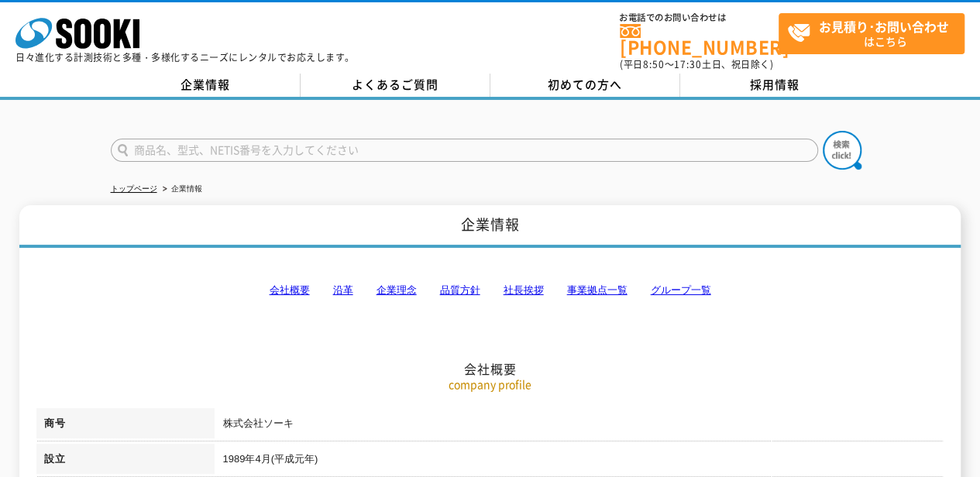
click at [191, 146] on input "text" at bounding box center [465, 150] width 708 height 23
type input "ドラモニ"
click at [823, 131] on button at bounding box center [842, 150] width 39 height 39
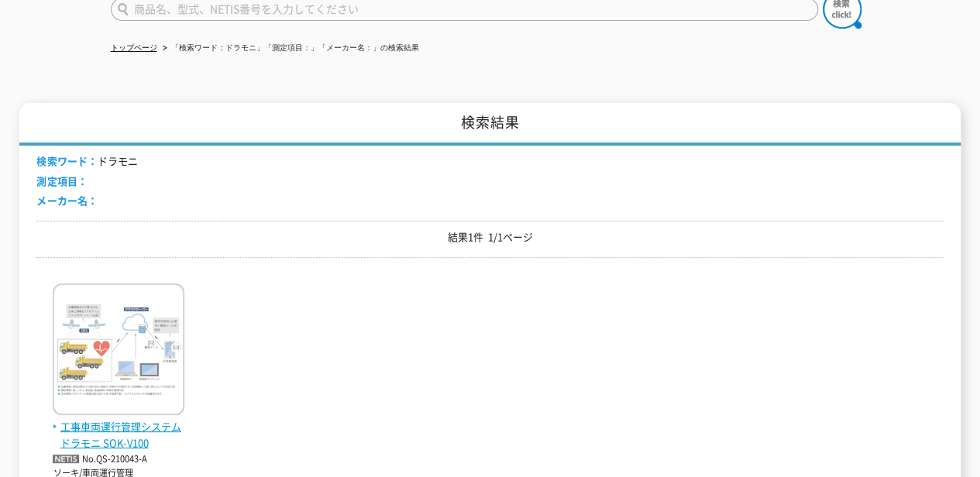
scroll to position [223, 0]
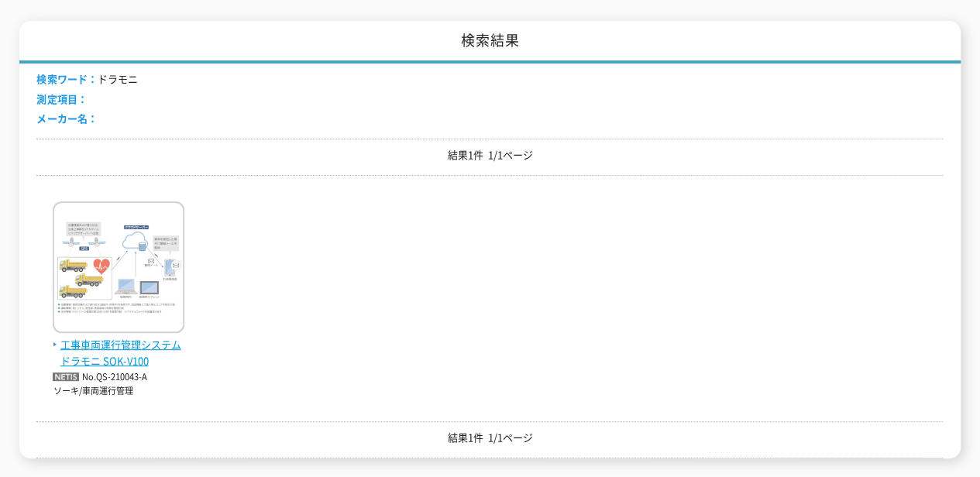
click at [132, 341] on span "工事車両運行管理システム ドラモニ SOK-V100" at bounding box center [119, 353] width 132 height 33
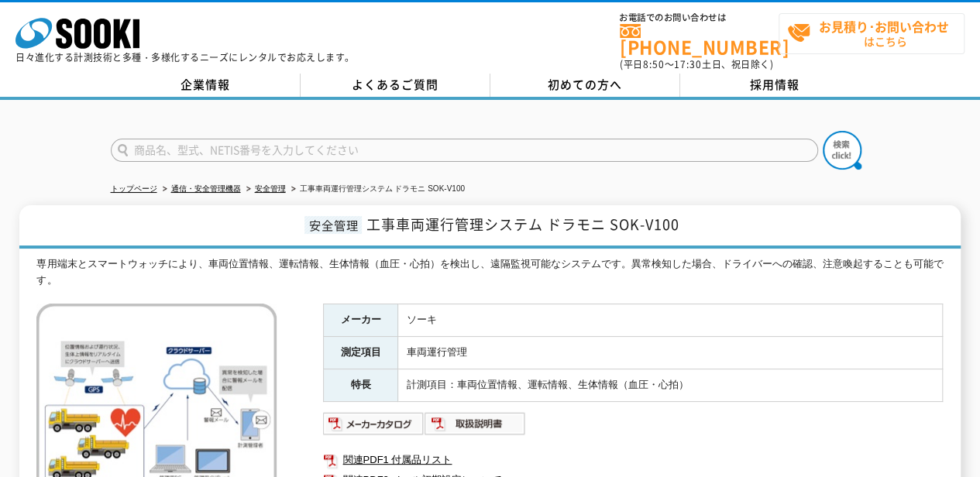
click at [851, 39] on span "お見積り･お問い合わせ はこちら" at bounding box center [875, 33] width 177 height 39
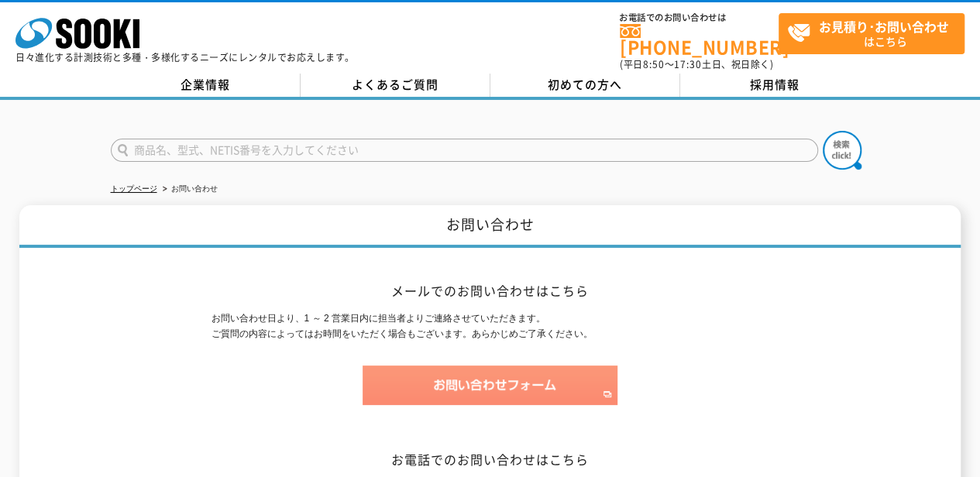
click at [387, 366] on img at bounding box center [490, 386] width 255 height 40
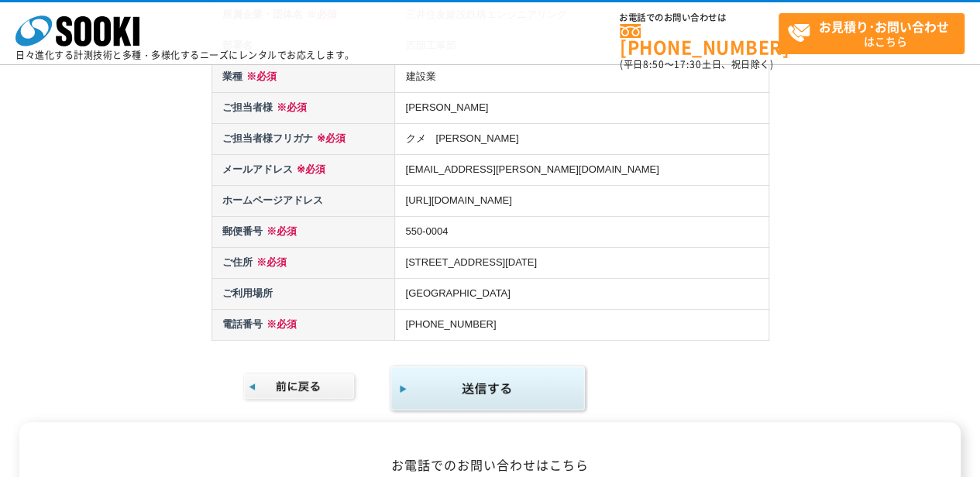
scroll to position [293, 0]
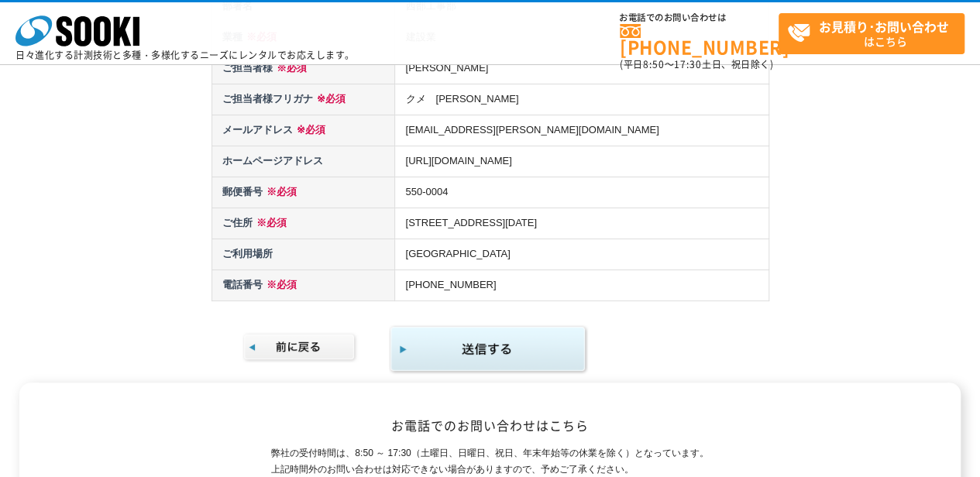
click at [471, 350] on img "submit" at bounding box center [488, 350] width 199 height 50
